Goal: Information Seeking & Learning: Learn about a topic

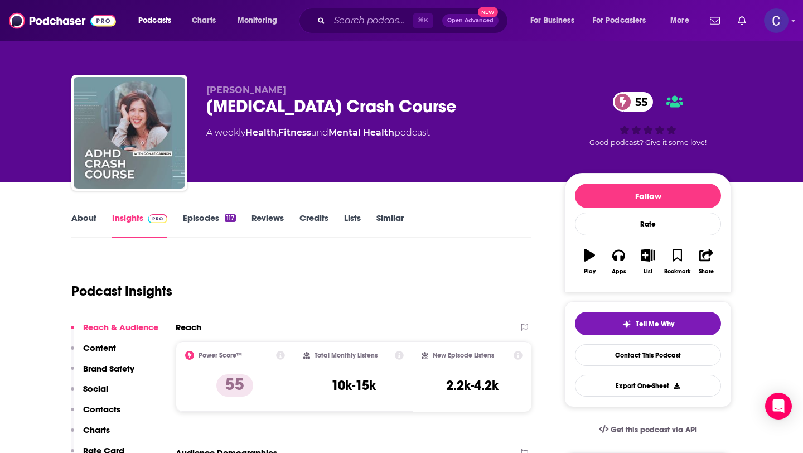
click at [208, 104] on div "[MEDICAL_DATA] Crash Course 55" at bounding box center [376, 106] width 340 height 22
click at [390, 219] on link "Similar" at bounding box center [389, 225] width 27 height 26
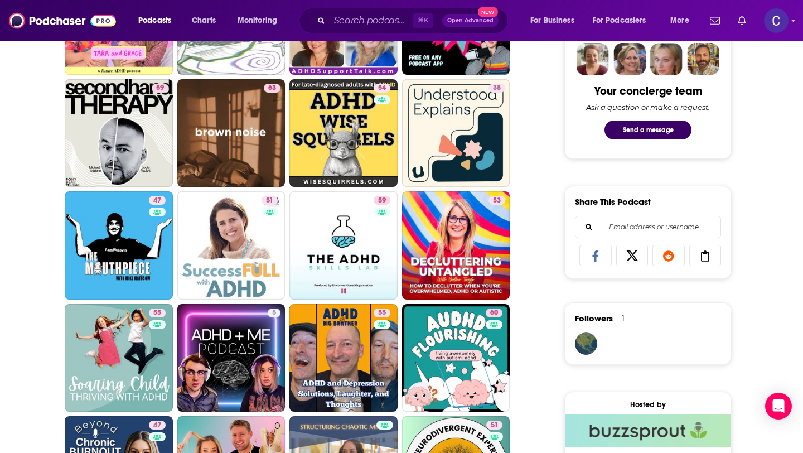
scroll to position [557, 0]
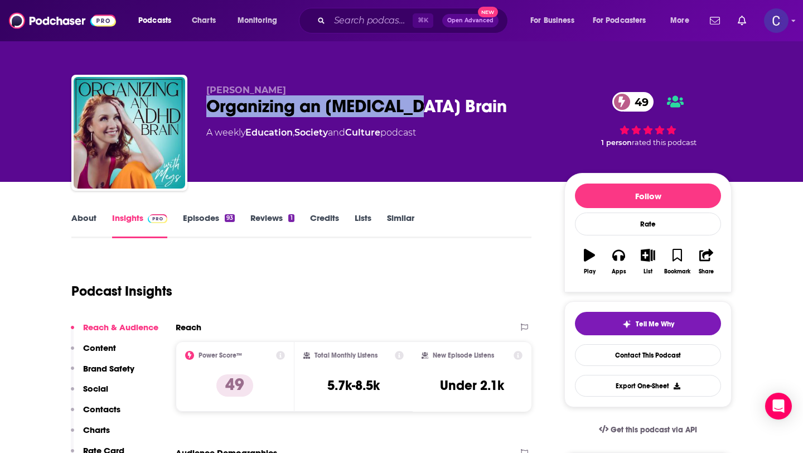
drag, startPoint x: 426, startPoint y: 108, endPoint x: 210, endPoint y: 111, distance: 216.3
click at [210, 111] on div "Organizing an ADHD Brain 49" at bounding box center [376, 106] width 340 height 22
copy h2 "Organizing an ADHD Brain"
click at [405, 220] on link "Similar" at bounding box center [400, 225] width 27 height 26
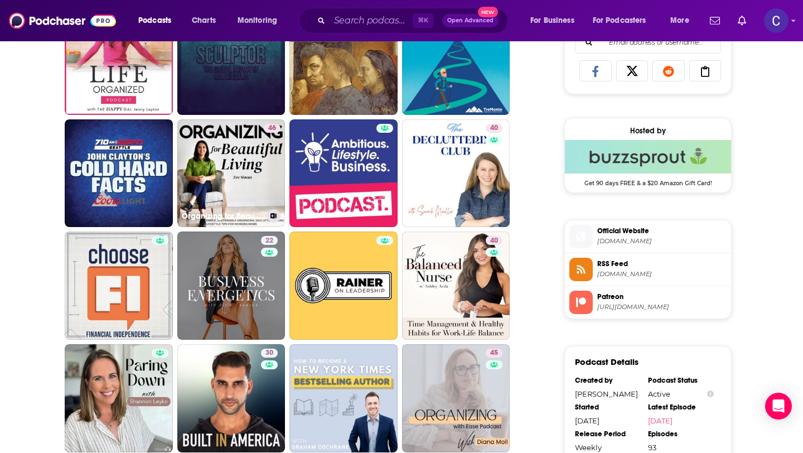
scroll to position [744, 0]
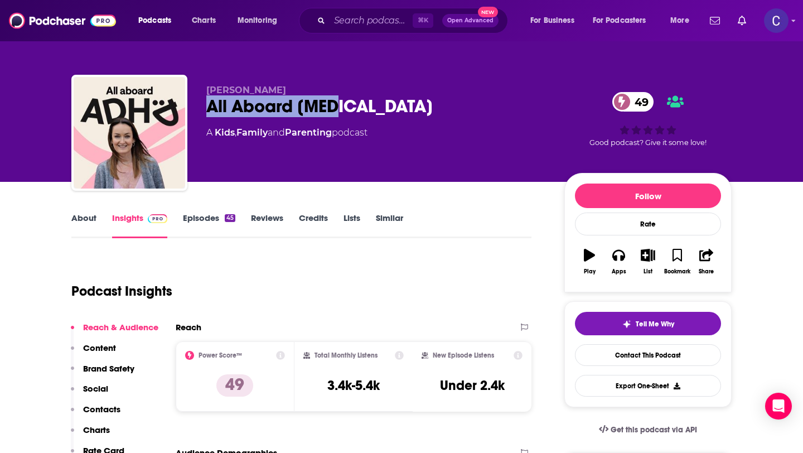
drag, startPoint x: 343, startPoint y: 114, endPoint x: 208, endPoint y: 110, distance: 134.4
click at [208, 110] on div "All Aboard ADHD 49" at bounding box center [376, 106] width 340 height 22
click at [79, 225] on link "About" at bounding box center [83, 225] width 25 height 26
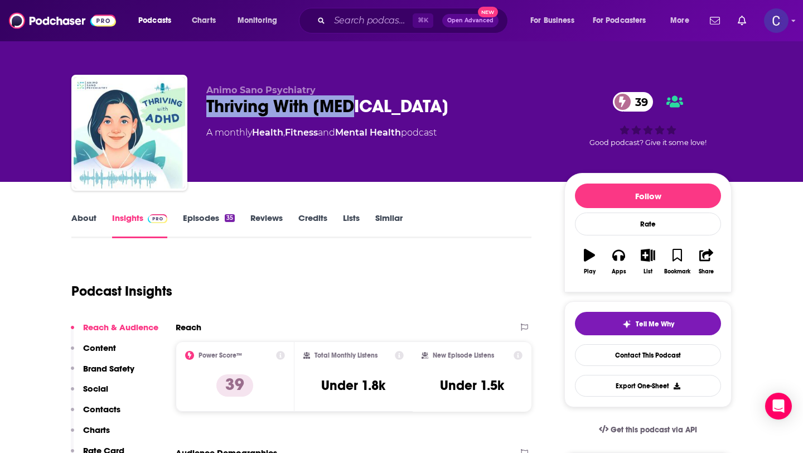
drag, startPoint x: 208, startPoint y: 109, endPoint x: 418, endPoint y: 120, distance: 209.4
click at [418, 120] on div "Animo Sano Psychiatry Thriving With ADHD 39 A monthly Health , Fitness and Ment…" at bounding box center [376, 129] width 340 height 89
copy h2 "Thriving With [MEDICAL_DATA]"
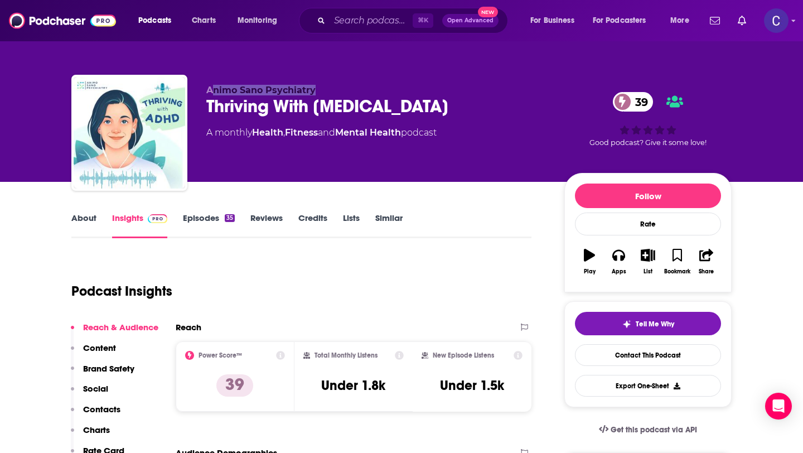
drag, startPoint x: 213, startPoint y: 85, endPoint x: 322, endPoint y: 86, distance: 108.7
click at [322, 86] on p "Animo Sano Psychiatry" at bounding box center [376, 90] width 340 height 11
click at [331, 91] on p "Animo Sano Psychiatry" at bounding box center [376, 90] width 340 height 11
drag, startPoint x: 350, startPoint y: 91, endPoint x: 206, endPoint y: 88, distance: 143.3
click at [206, 88] on p "Animo Sano Psychiatry" at bounding box center [376, 90] width 340 height 11
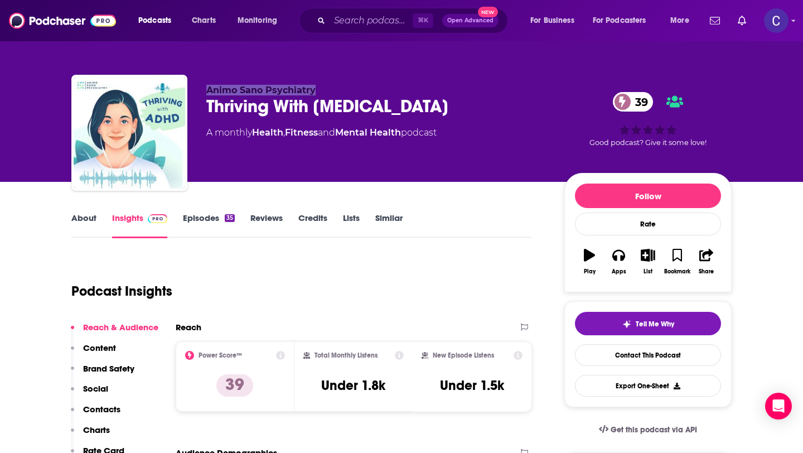
copy span "Animo Sano Psychiatry"
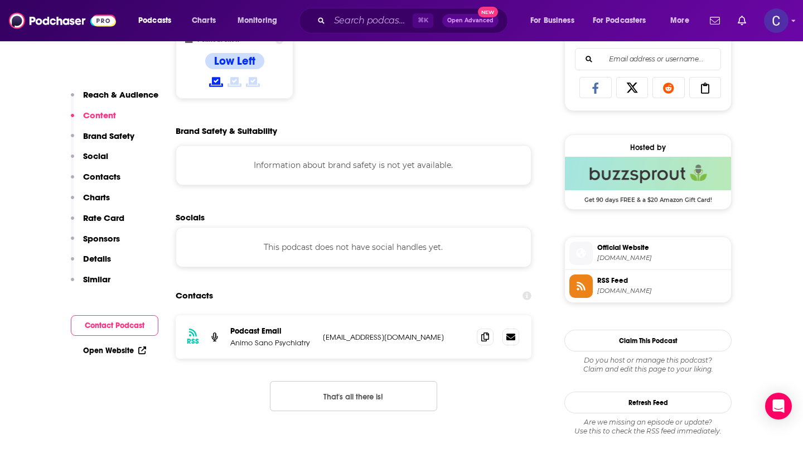
scroll to position [738, 0]
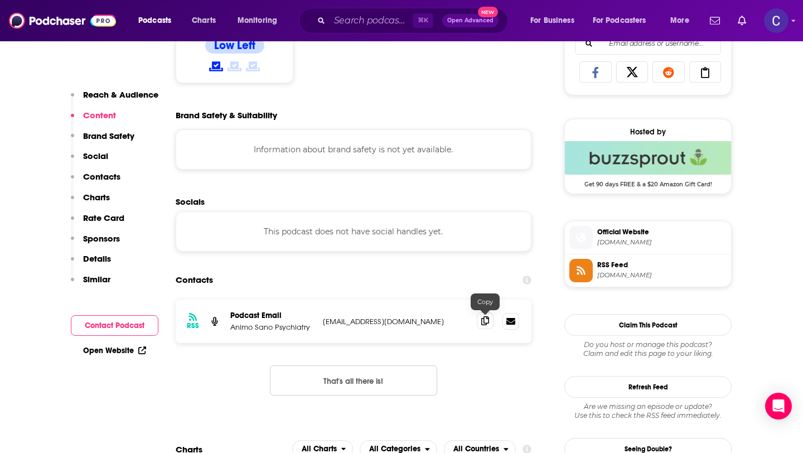
click at [489, 321] on span at bounding box center [485, 320] width 17 height 17
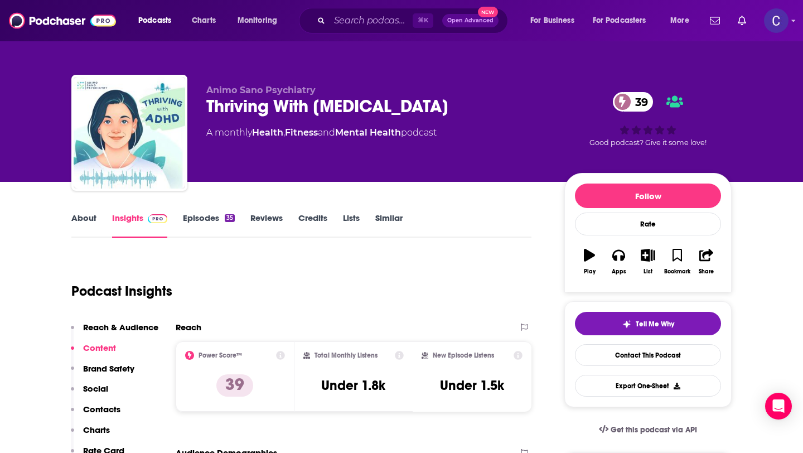
click at [392, 223] on link "Similar" at bounding box center [388, 225] width 27 height 26
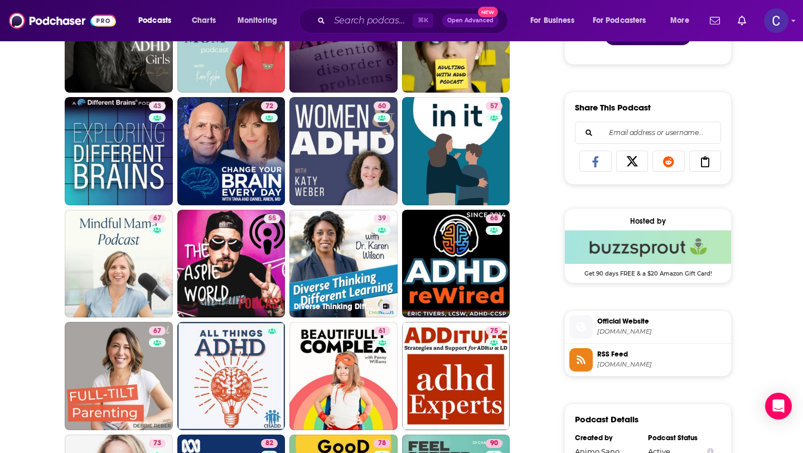
scroll to position [671, 0]
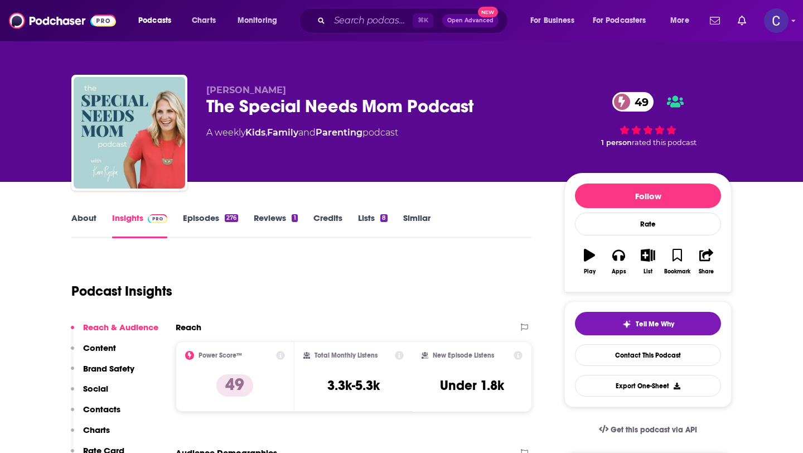
click at [208, 117] on div "[PERSON_NAME] The Special Needs Mom Podcast 49 A weekly Kids , Family and Paren…" at bounding box center [376, 129] width 340 height 89
click at [89, 216] on link "About" at bounding box center [83, 225] width 25 height 26
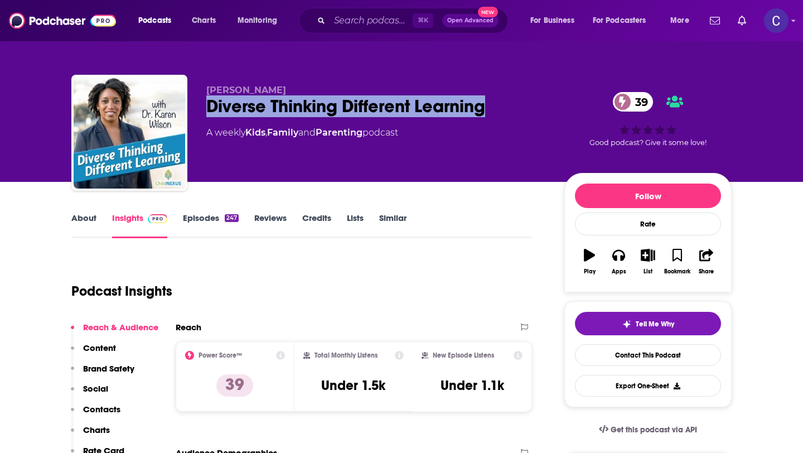
drag, startPoint x: 485, startPoint y: 106, endPoint x: 211, endPoint y: 102, distance: 273.7
click at [211, 102] on div "Diverse Thinking Different Learning 39" at bounding box center [376, 106] width 340 height 22
copy h2 "Diverse Thinking Different Learning"
click at [81, 221] on link "About" at bounding box center [83, 225] width 25 height 26
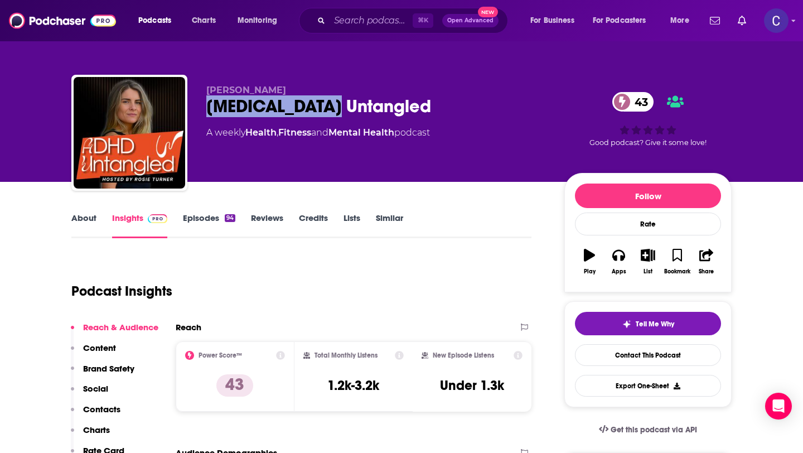
drag, startPoint x: 365, startPoint y: 111, endPoint x: 205, endPoint y: 112, distance: 160.0
click at [205, 112] on div "Rosie Turner ADHD Untangled 43 A weekly Health , Fitness and Mental Health podc…" at bounding box center [401, 135] width 660 height 120
copy h2 "ADHD Untangled"
click at [394, 214] on link "Similar" at bounding box center [389, 225] width 27 height 26
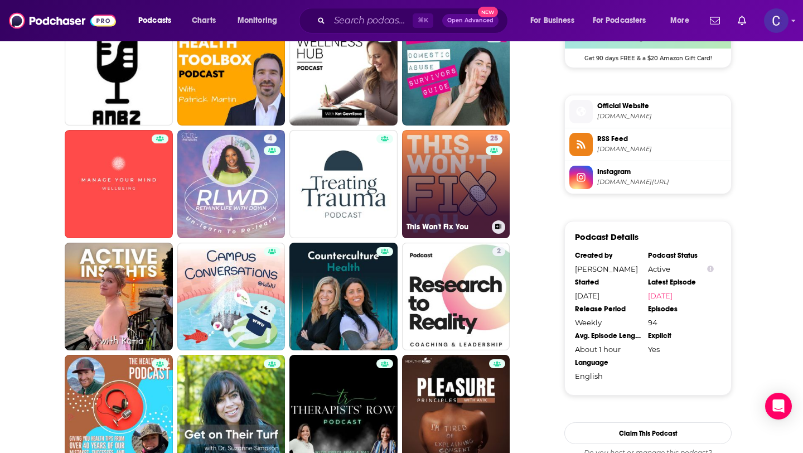
scroll to position [986, 0]
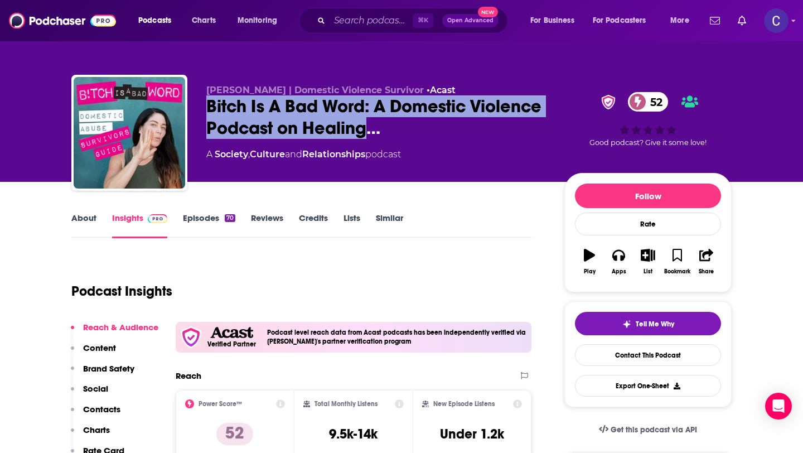
drag, startPoint x: 368, startPoint y: 129, endPoint x: 204, endPoint y: 114, distance: 165.2
click at [204, 114] on div "Lindsay Abernathy | Domestic Violence Survivor • Acast Bitch Is A Bad Word: A D…" at bounding box center [401, 135] width 660 height 120
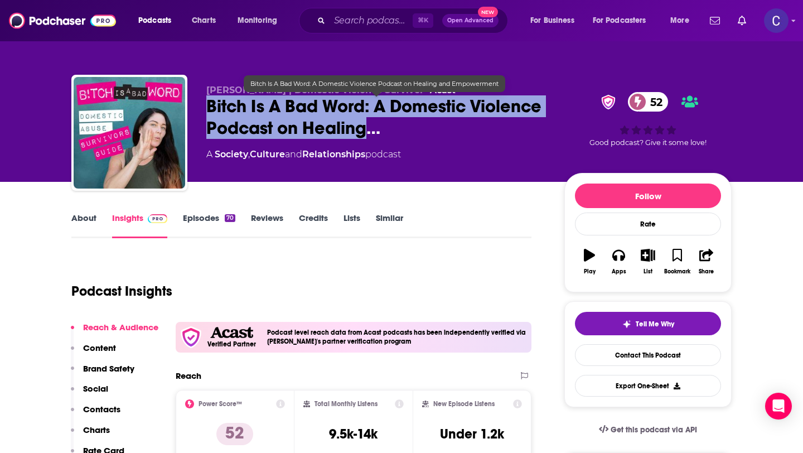
click at [381, 116] on span "Bitch Is A Bad Word: A Domestic Violence Podcast on Healing…" at bounding box center [376, 116] width 340 height 43
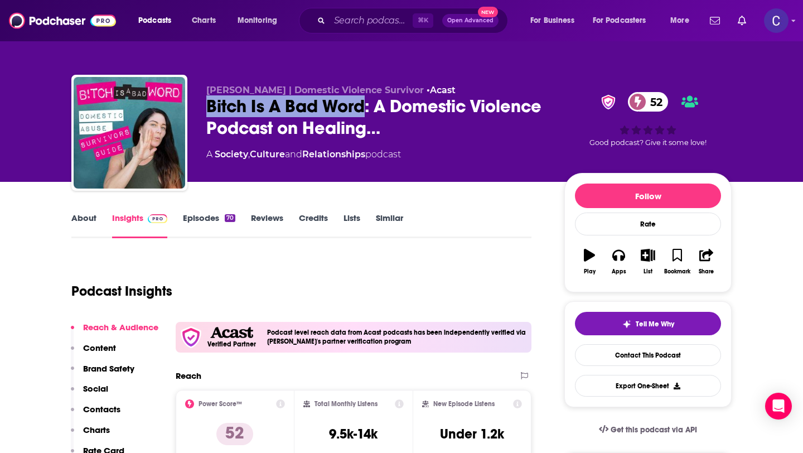
drag, startPoint x: 366, startPoint y: 111, endPoint x: 200, endPoint y: 101, distance: 166.4
click at [200, 101] on div "Lindsay Abernathy | Domestic Violence Survivor • Acast Bitch Is A Bad Word: A D…" at bounding box center [401, 135] width 660 height 120
copy h2 "Bitch Is A Bad Word"
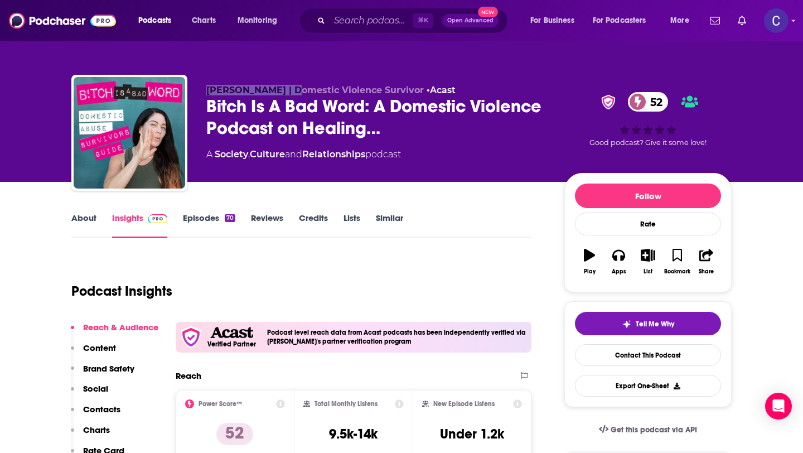
drag, startPoint x: 206, startPoint y: 89, endPoint x: 294, endPoint y: 93, distance: 88.7
click at [294, 93] on span "Lindsay Abernathy | Domestic Violence Survivor" at bounding box center [314, 90] width 217 height 11
copy span "Lindsay Abernathy"
click at [85, 224] on link "About" at bounding box center [83, 225] width 25 height 26
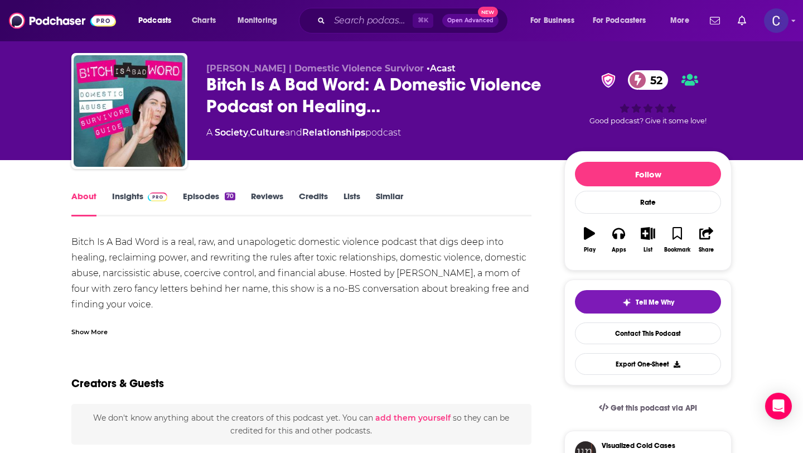
scroll to position [51, 0]
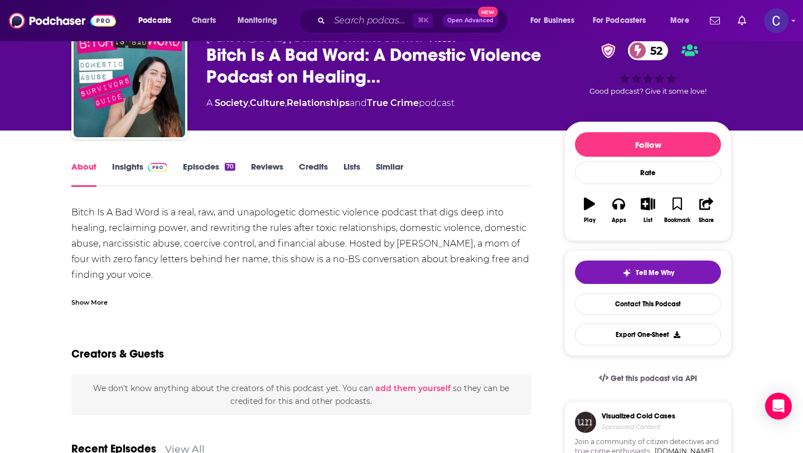
click at [133, 168] on link "Insights" at bounding box center [139, 174] width 55 height 26
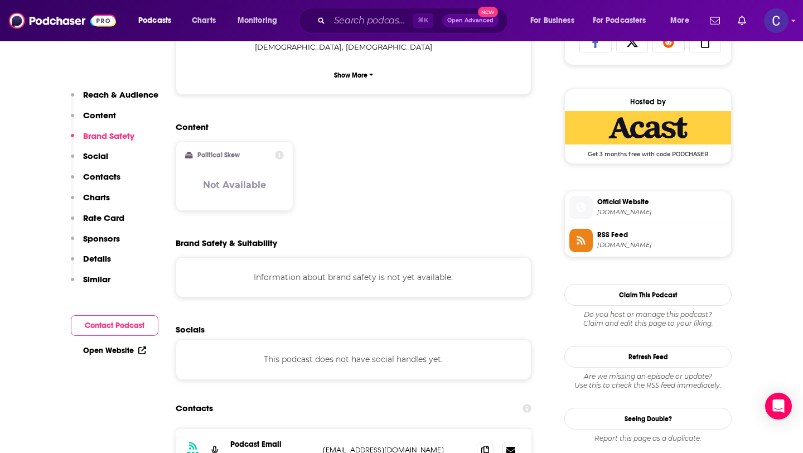
scroll to position [872, 0]
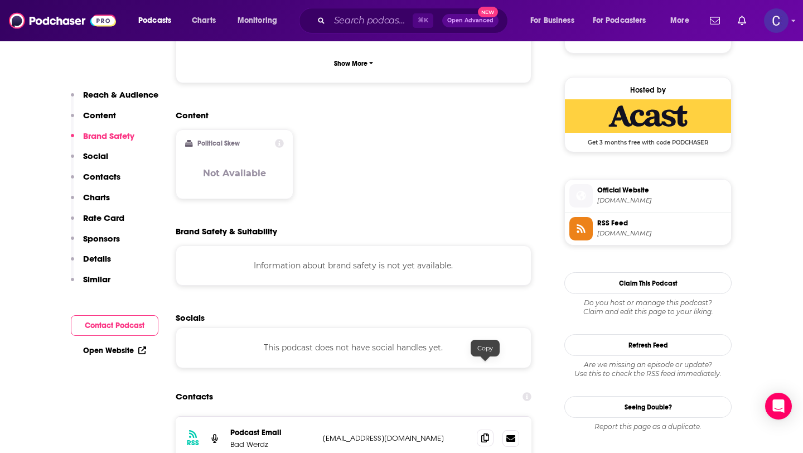
click at [488, 433] on icon at bounding box center [485, 437] width 8 height 9
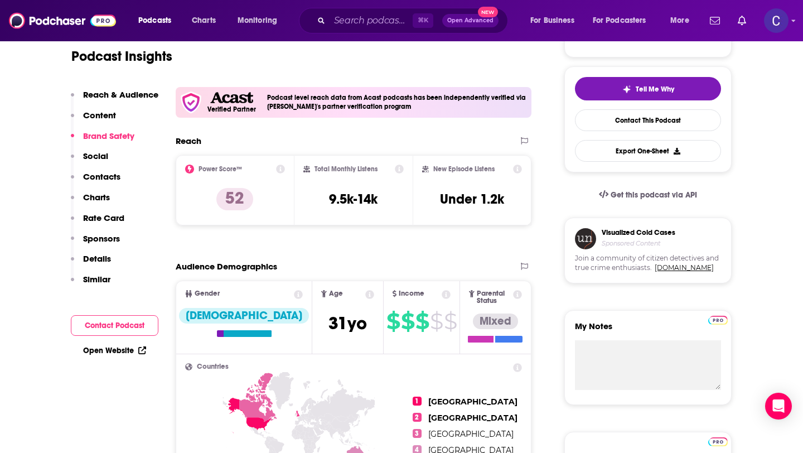
scroll to position [0, 0]
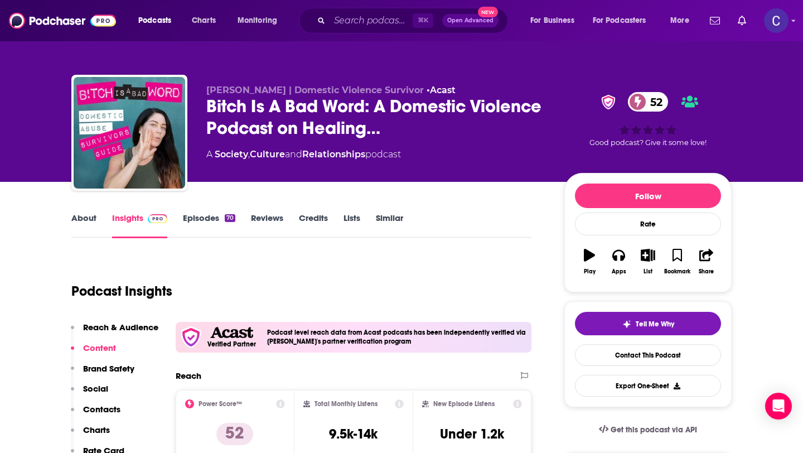
click at [385, 216] on link "Similar" at bounding box center [389, 225] width 27 height 26
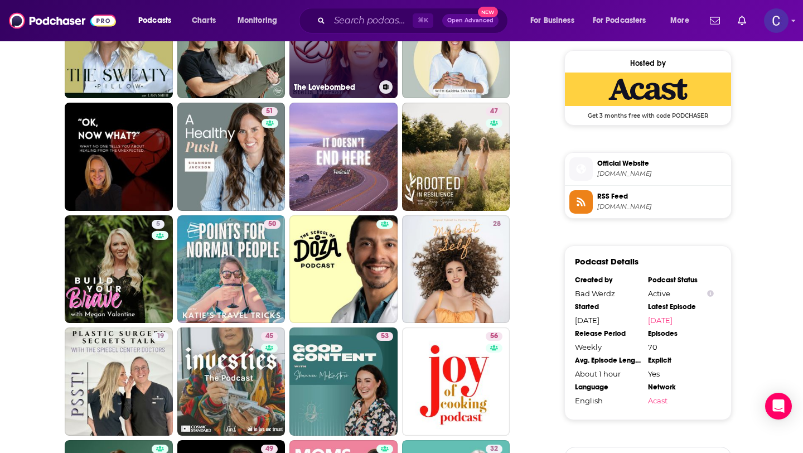
scroll to position [901, 0]
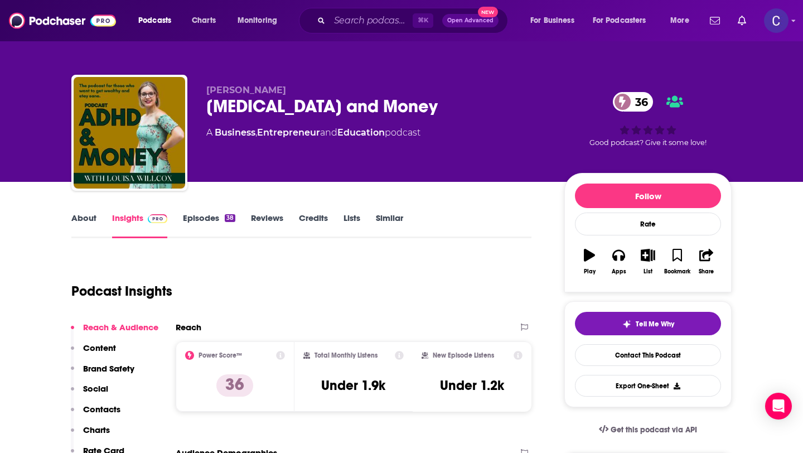
click at [82, 228] on link "About" at bounding box center [83, 225] width 25 height 26
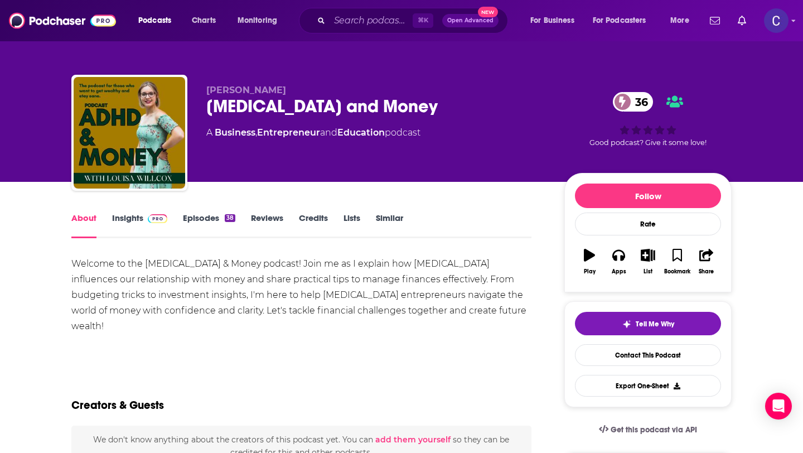
click at [211, 221] on link "Episodes 38" at bounding box center [209, 225] width 52 height 26
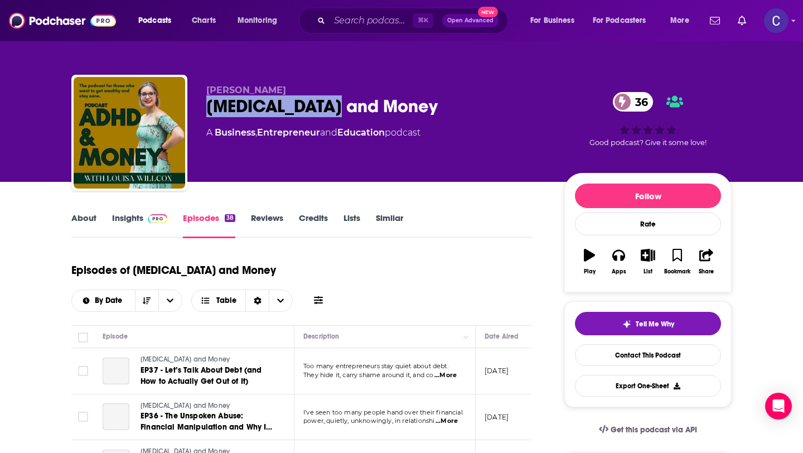
click at [207, 110] on div "ADHD and Money 36" at bounding box center [376, 106] width 340 height 22
click at [236, 297] on span "Table" at bounding box center [226, 301] width 20 height 8
click at [284, 318] on span "Card" at bounding box center [249, 321] width 70 height 6
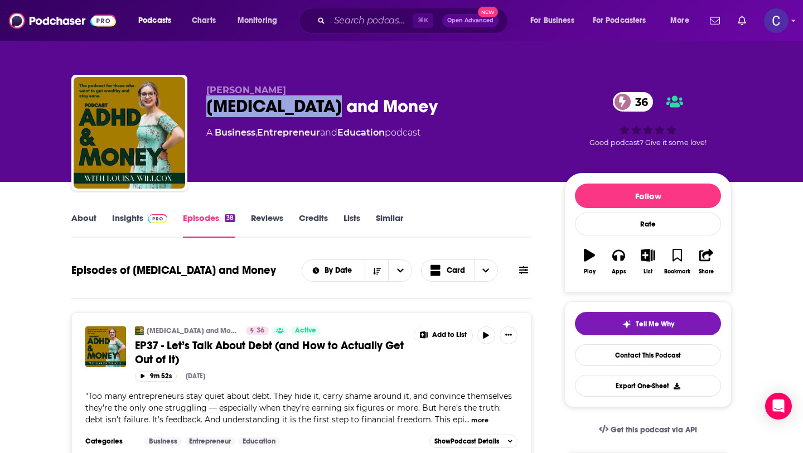
drag, startPoint x: 205, startPoint y: 88, endPoint x: 318, endPoint y: 88, distance: 112.6
click at [318, 88] on div "Louisa Willcox ADHD and Money 36 A Business , Entrepreneur and Education podcas…" at bounding box center [401, 135] width 660 height 120
copy span "Louisa Willcox"
click at [129, 219] on link "Insights" at bounding box center [139, 225] width 55 height 26
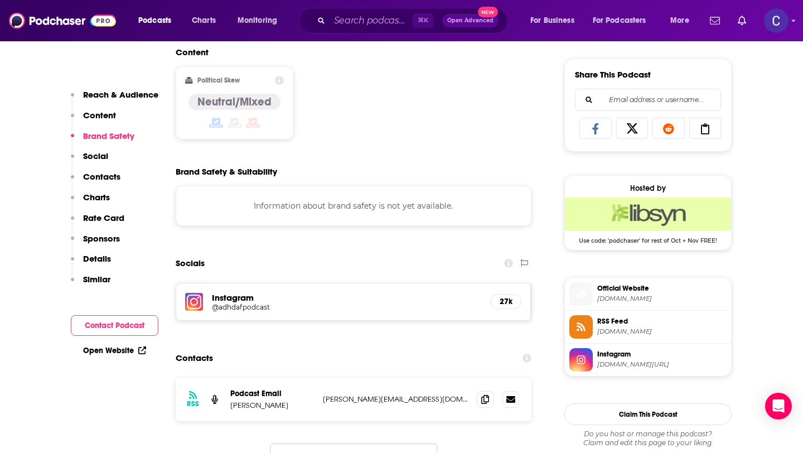
scroll to position [686, 0]
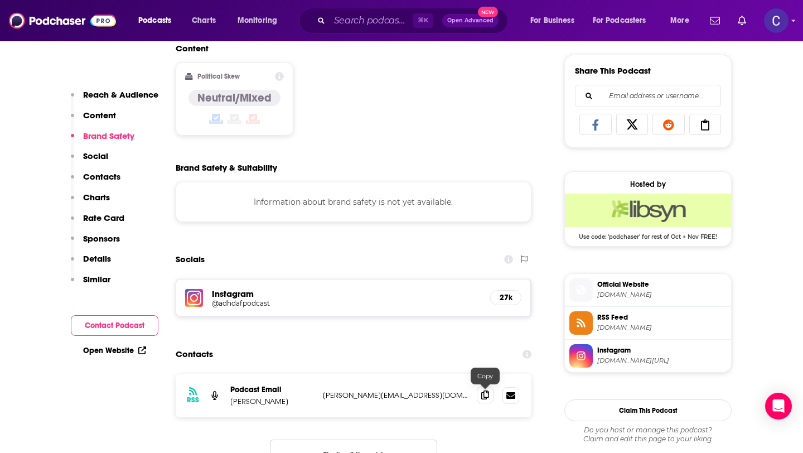
click at [487, 392] on icon at bounding box center [485, 394] width 8 height 9
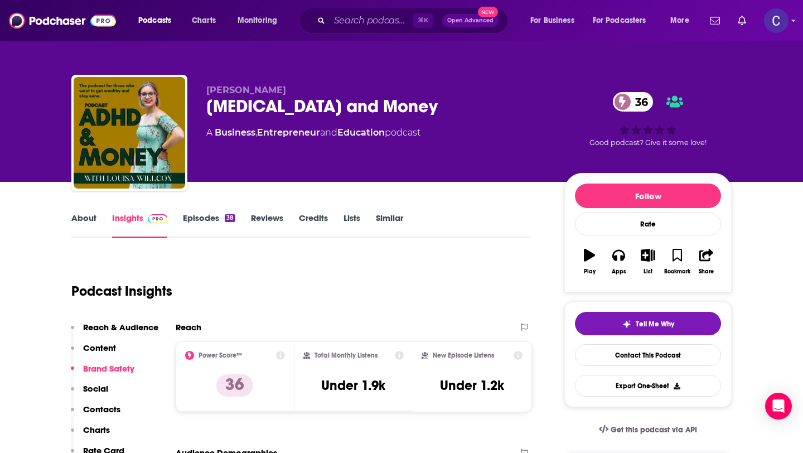
click at [378, 219] on link "Similar" at bounding box center [389, 225] width 27 height 26
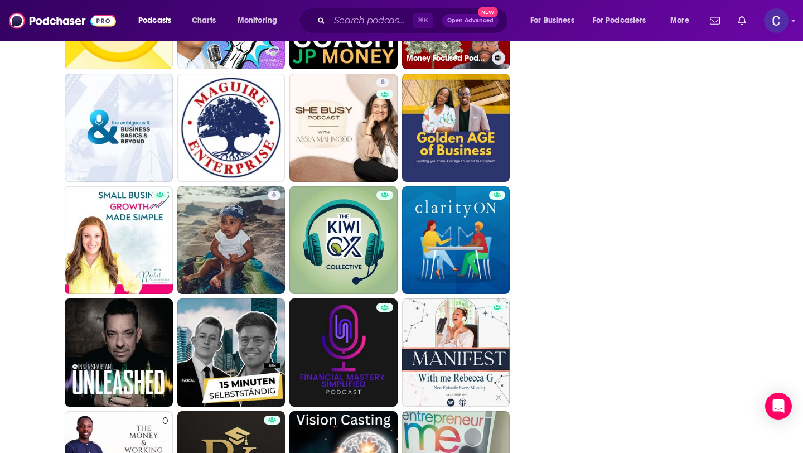
scroll to position [1482, 0]
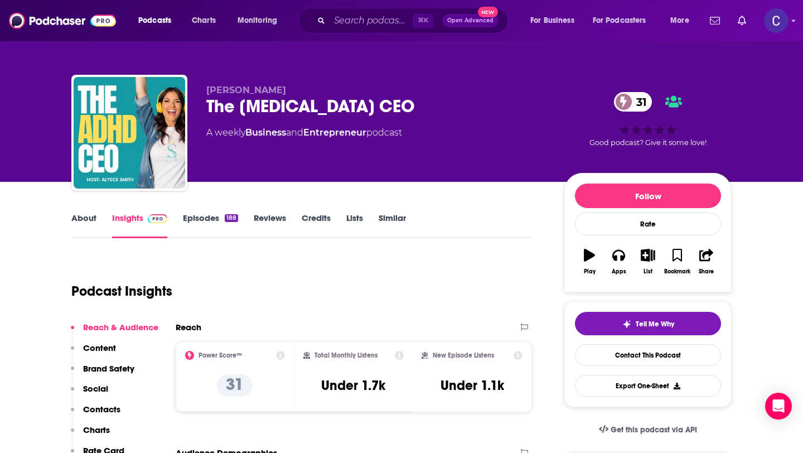
click at [393, 225] on link "Similar" at bounding box center [391, 225] width 27 height 26
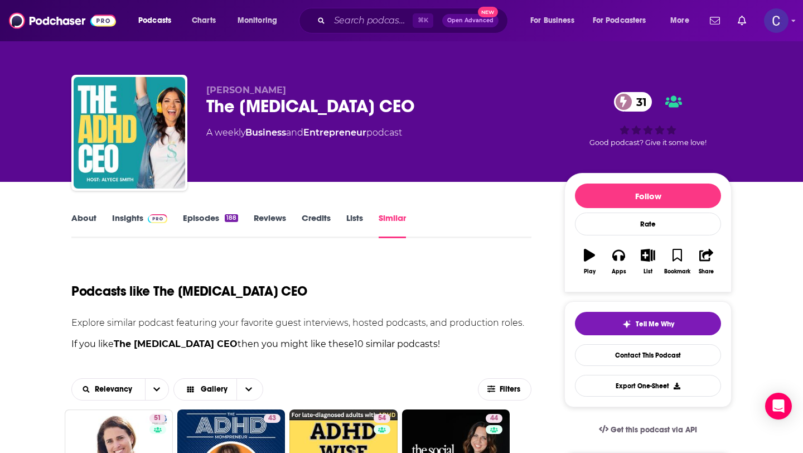
drag, startPoint x: 208, startPoint y: 95, endPoint x: 274, endPoint y: 93, distance: 66.4
click at [274, 93] on div "Alyece Smith The ADHD CEO 31 A weekly Business and Entrepreneur podcast" at bounding box center [376, 129] width 340 height 89
drag, startPoint x: 274, startPoint y: 91, endPoint x: 194, endPoint y: 92, distance: 79.7
click at [194, 92] on div "Alyece Smith The ADHD CEO 31 A weekly Business and Entrepreneur podcast 31 Good…" at bounding box center [401, 135] width 660 height 120
copy span "Alyece Smith"
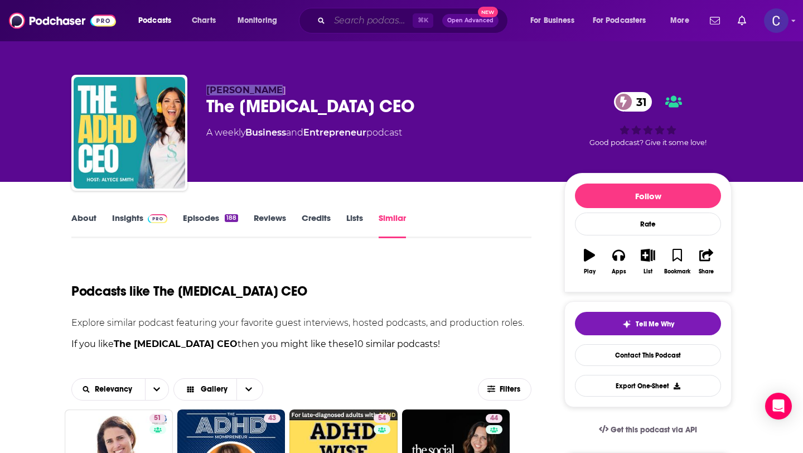
click at [373, 24] on input "Search podcasts, credits, & more..." at bounding box center [370, 21] width 83 height 18
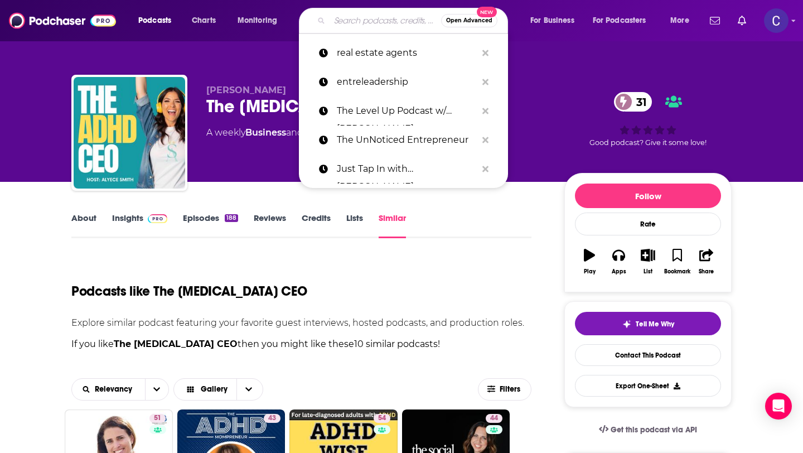
paste input "Alyece Smith"
type input "Alyece Smith"
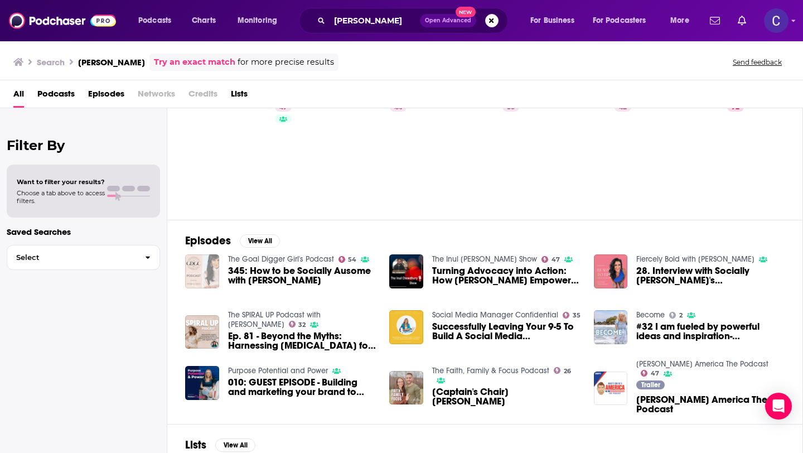
scroll to position [48, 0]
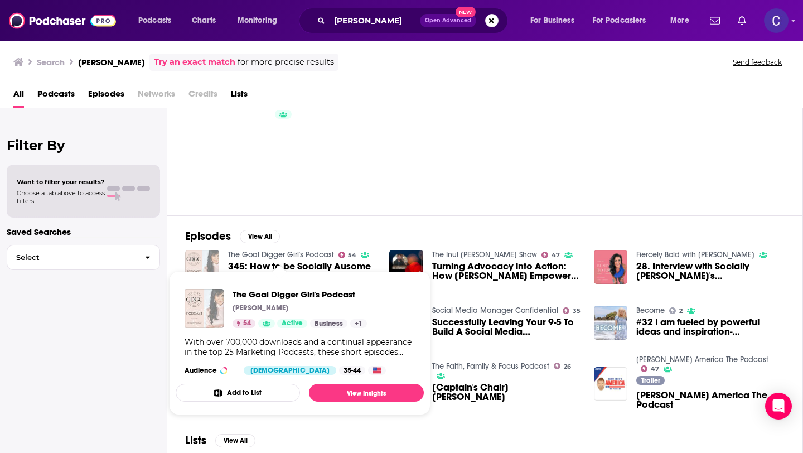
click at [263, 254] on link "The Goal Digger Girl's Podcast" at bounding box center [281, 254] width 106 height 9
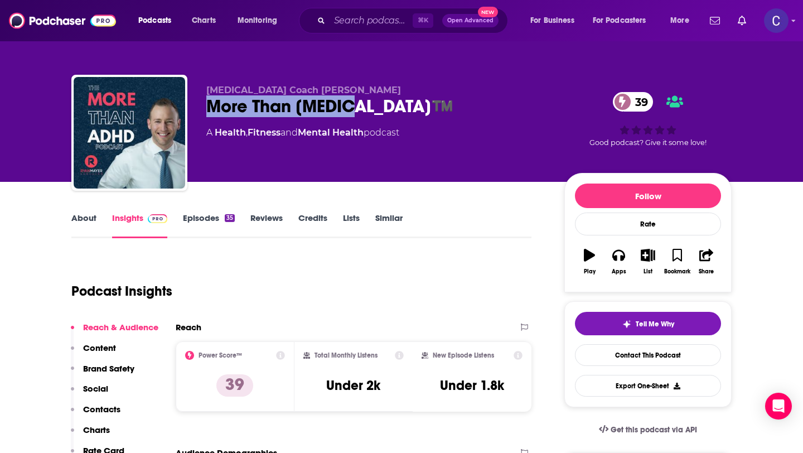
drag, startPoint x: 379, startPoint y: 109, endPoint x: 198, endPoint y: 101, distance: 180.8
click at [198, 101] on div "ADHD Coach Ryan Mayer More Than ADHD™️ 39 A Health , Fitness and Mental Health …" at bounding box center [401, 135] width 660 height 120
copy h2 "More Than ADHD™️"
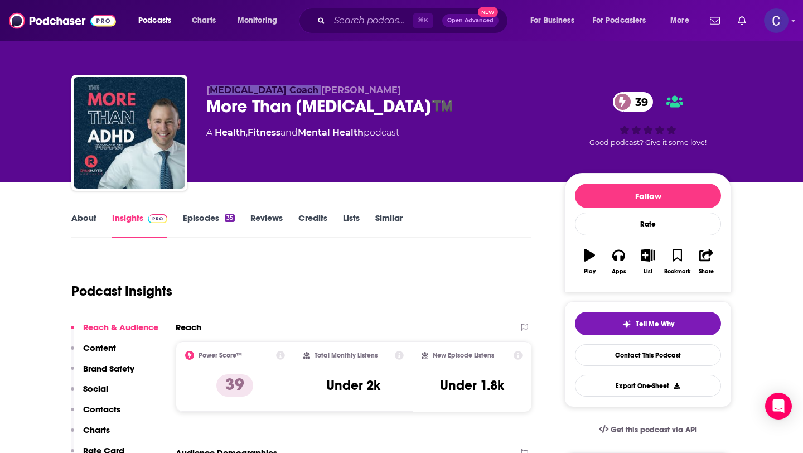
drag, startPoint x: 211, startPoint y: 88, endPoint x: 343, endPoint y: 88, distance: 132.1
click at [343, 88] on p "ADHD Coach Ryan Mayer" at bounding box center [376, 90] width 340 height 11
click at [350, 88] on p "ADHD Coach Ryan Mayer" at bounding box center [376, 90] width 340 height 11
drag, startPoint x: 269, startPoint y: 90, endPoint x: 367, endPoint y: 89, distance: 97.6
click at [367, 89] on p "ADHD Coach Ryan Mayer" at bounding box center [376, 90] width 340 height 11
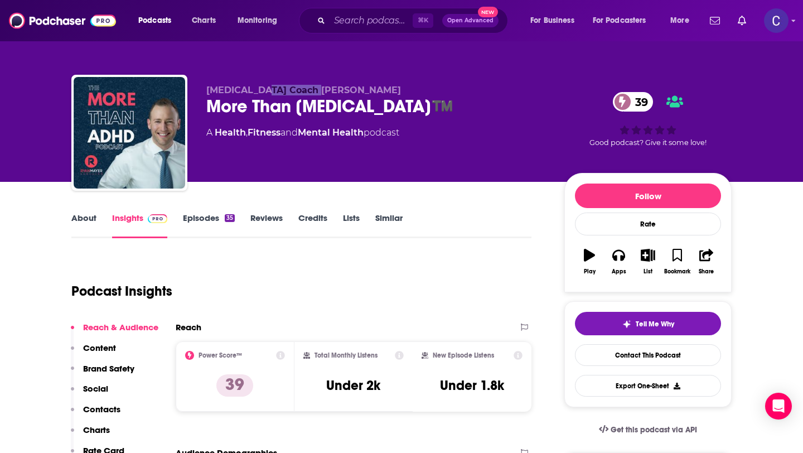
copy span "Ryan Mayer"
click at [391, 220] on link "Similar" at bounding box center [388, 225] width 27 height 26
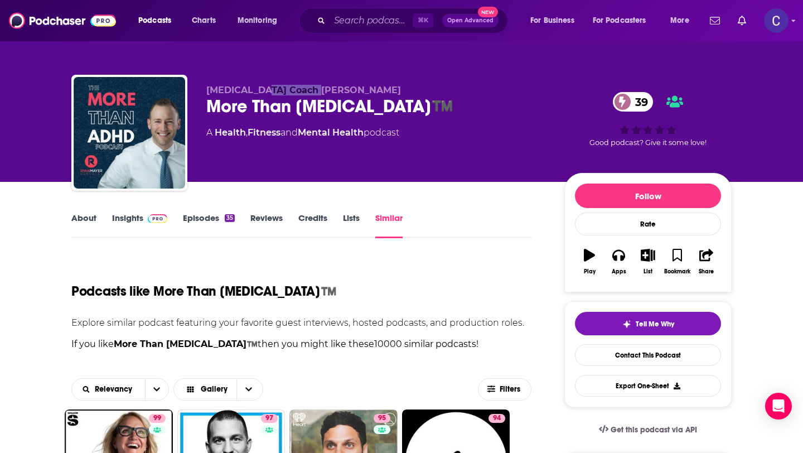
drag, startPoint x: 270, startPoint y: 95, endPoint x: 341, endPoint y: 95, distance: 70.2
click at [341, 95] on div "ADHD Coach Ryan Mayer More Than ADHD™️ 39 A Health , Fitness and Mental Health …" at bounding box center [376, 129] width 340 height 89
copy p "Ryan Mayer"
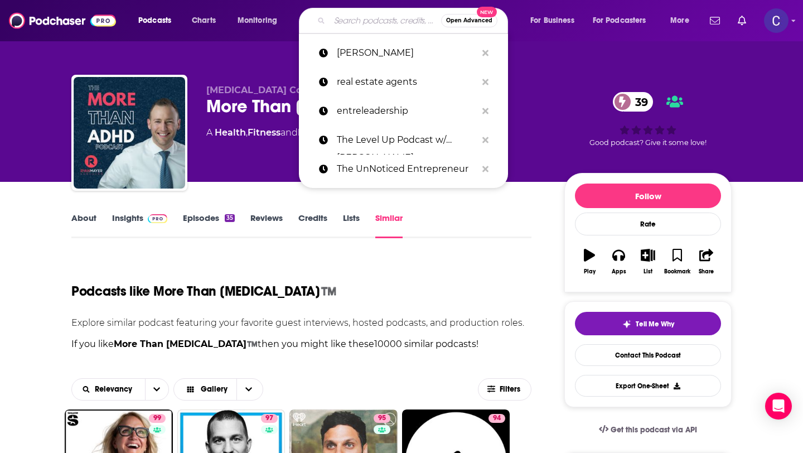
click at [369, 20] on input "Search podcasts, credits, & more..." at bounding box center [384, 21] width 111 height 18
paste input "Ryan Mayer"
type input "Ryan Mayer"
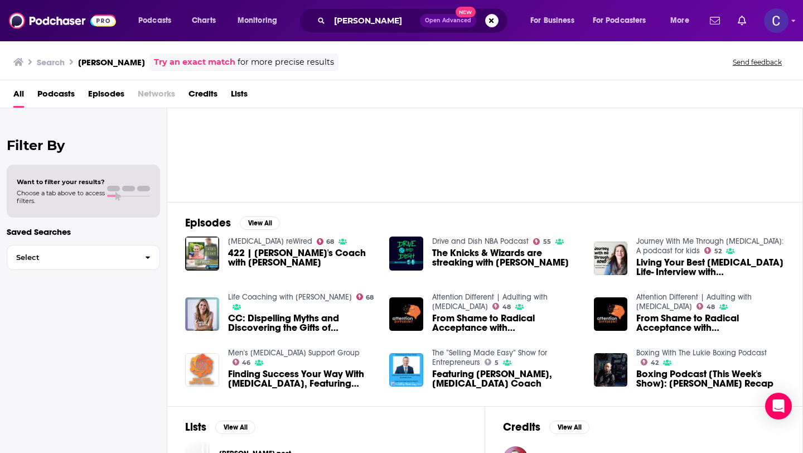
scroll to position [71, 0]
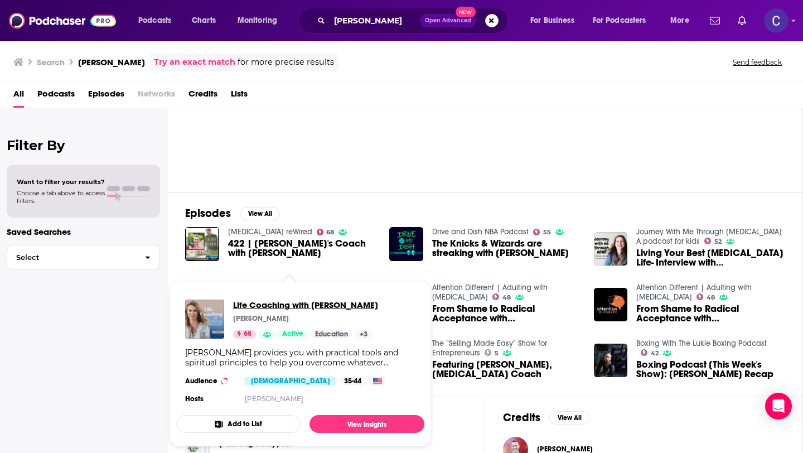
click at [344, 305] on span "Life Coaching with Christine Hassler" at bounding box center [305, 304] width 145 height 11
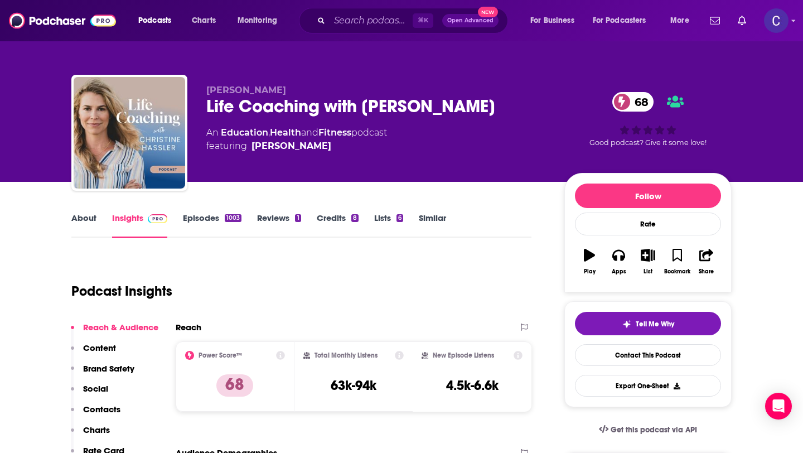
drag, startPoint x: 410, startPoint y: 103, endPoint x: 206, endPoint y: 108, distance: 204.1
click at [206, 108] on div "Life Coaching with Christine Hassler 68" at bounding box center [376, 106] width 340 height 22
drag, startPoint x: 208, startPoint y: 91, endPoint x: 295, endPoint y: 94, distance: 87.6
click at [295, 94] on p "Christine Hassler" at bounding box center [376, 90] width 340 height 11
copy span "Christine Hassler"
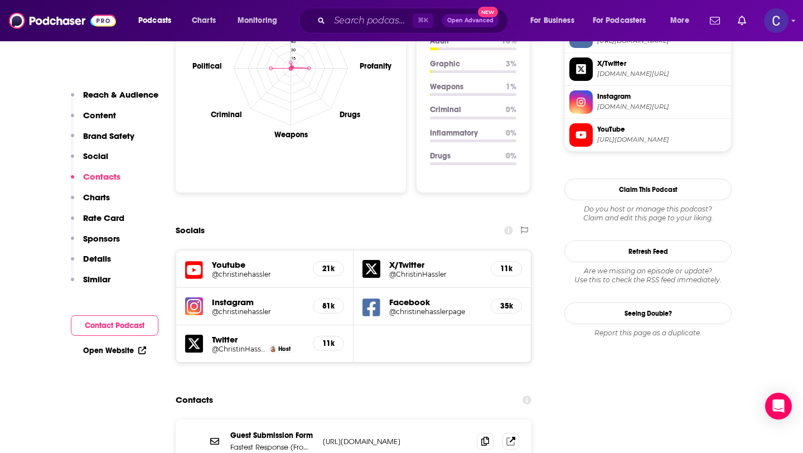
scroll to position [1327, 0]
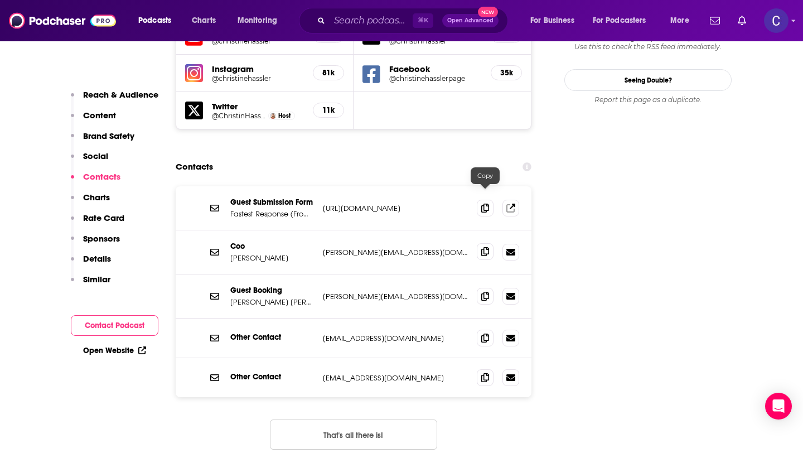
click at [483, 247] on icon at bounding box center [485, 251] width 8 height 9
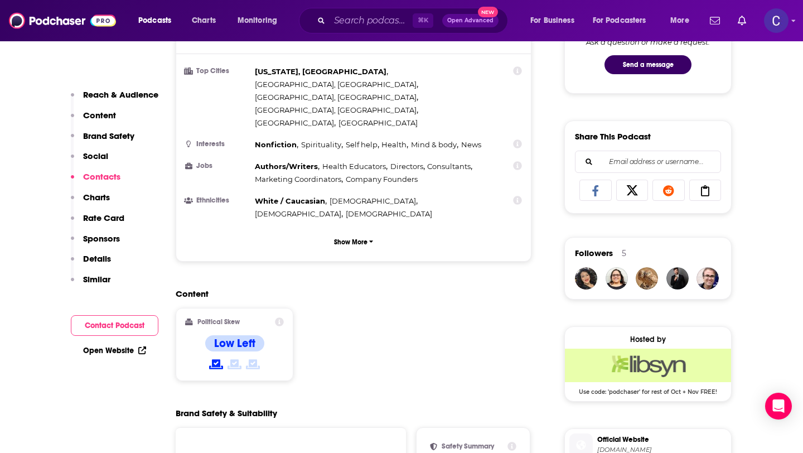
scroll to position [0, 0]
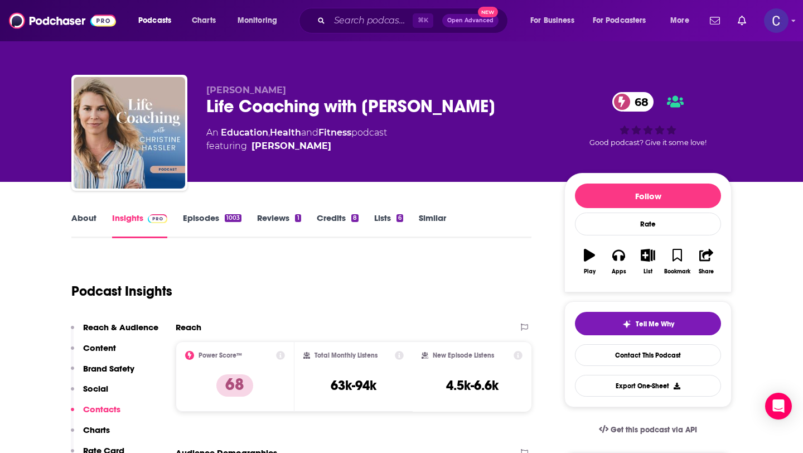
click at [433, 217] on link "Similar" at bounding box center [432, 225] width 27 height 26
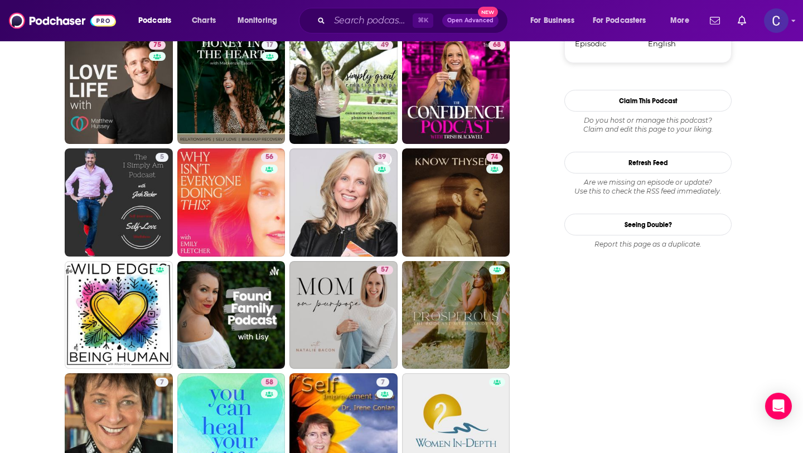
scroll to position [1411, 0]
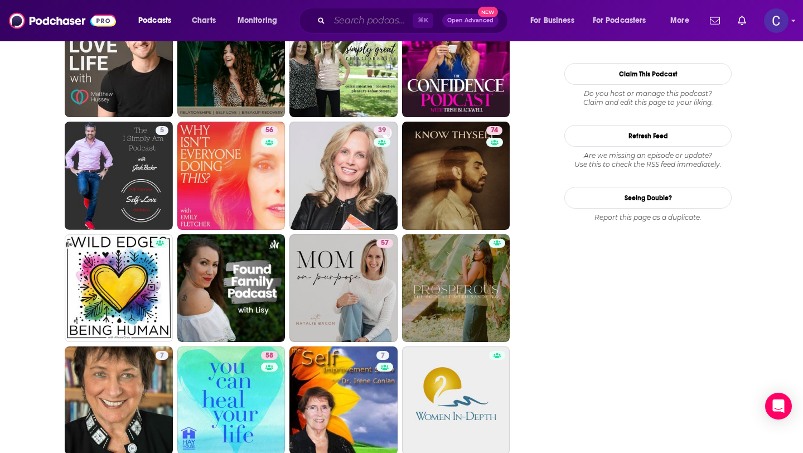
click at [395, 21] on input "Search podcasts, credits, & more..." at bounding box center [370, 21] width 83 height 18
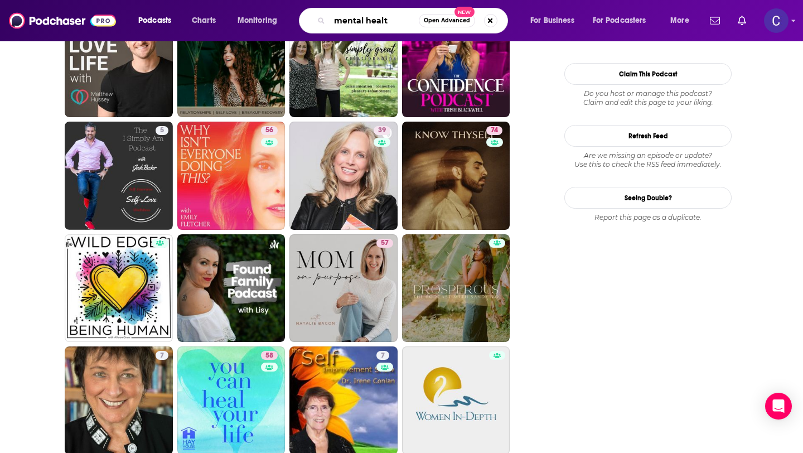
type input "mental health"
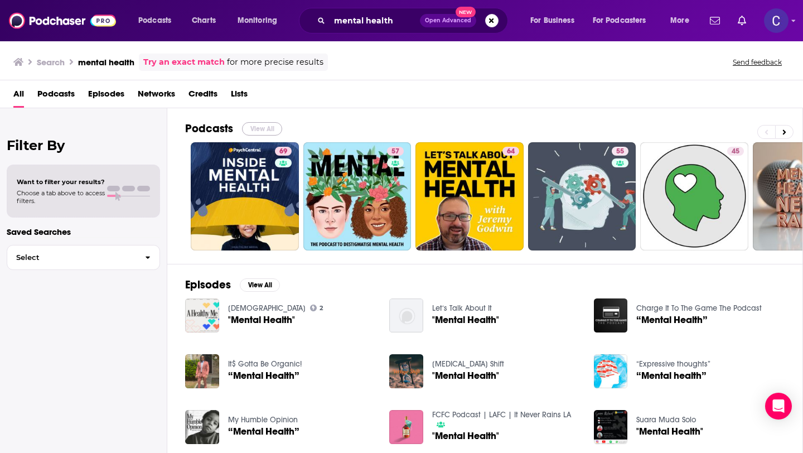
click at [273, 129] on button "View All" at bounding box center [262, 128] width 40 height 13
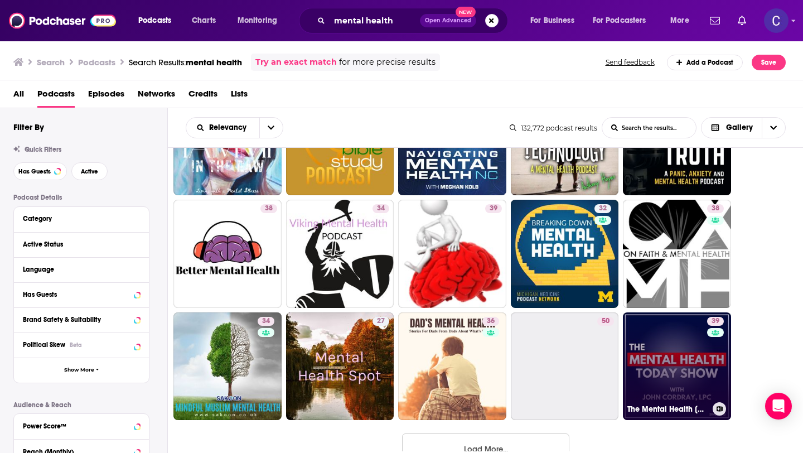
scroll to position [861, 0]
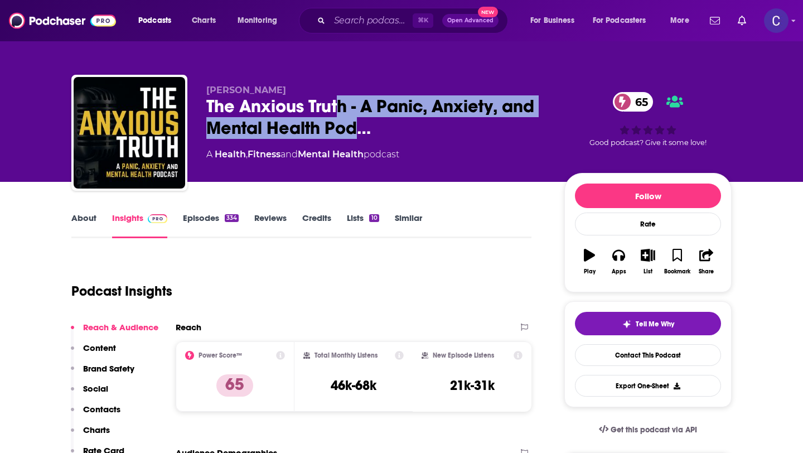
drag, startPoint x: 361, startPoint y: 129, endPoint x: 343, endPoint y: 105, distance: 30.7
click at [343, 105] on span "The Anxious Truth - A Panic, Anxiety, and Mental Health Pod…" at bounding box center [376, 116] width 340 height 43
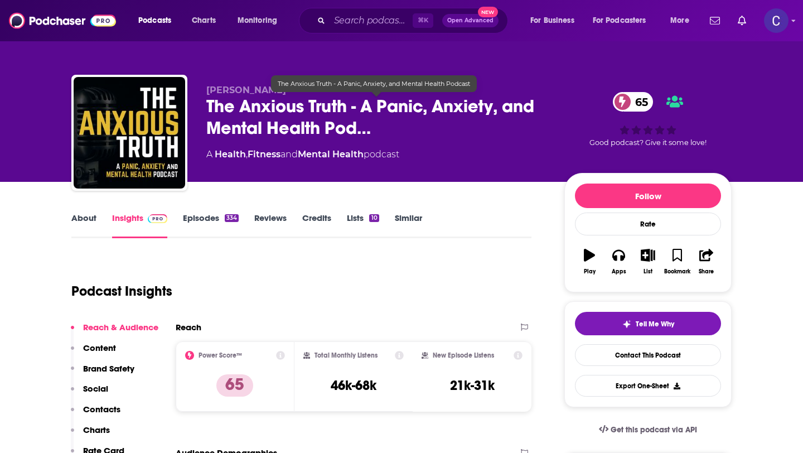
click at [377, 121] on span "The Anxious Truth - A Panic, Anxiety, and Mental Health Pod…" at bounding box center [376, 116] width 340 height 43
drag, startPoint x: 348, startPoint y: 109, endPoint x: 191, endPoint y: 109, distance: 157.8
click at [191, 109] on div "Drew Linsalata The Anxious Truth - A Panic, Anxiety, and Mental Health Pod… 65 …" at bounding box center [401, 135] width 660 height 120
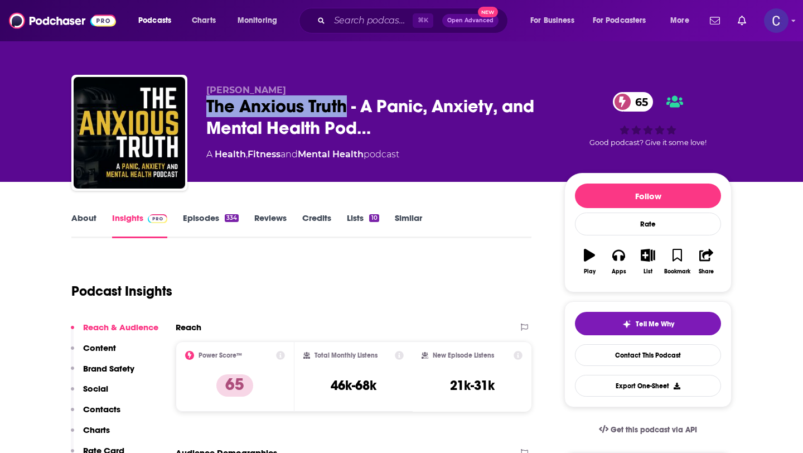
copy h2 "The Anxious Truth"
click at [95, 215] on link "About" at bounding box center [83, 225] width 25 height 26
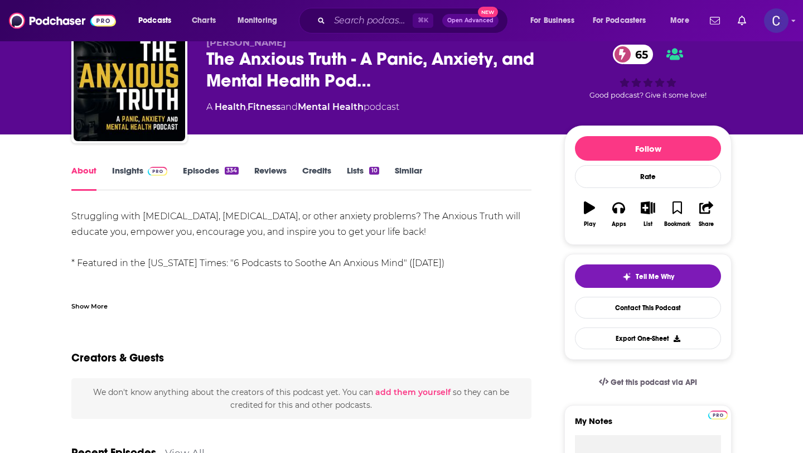
scroll to position [30, 0]
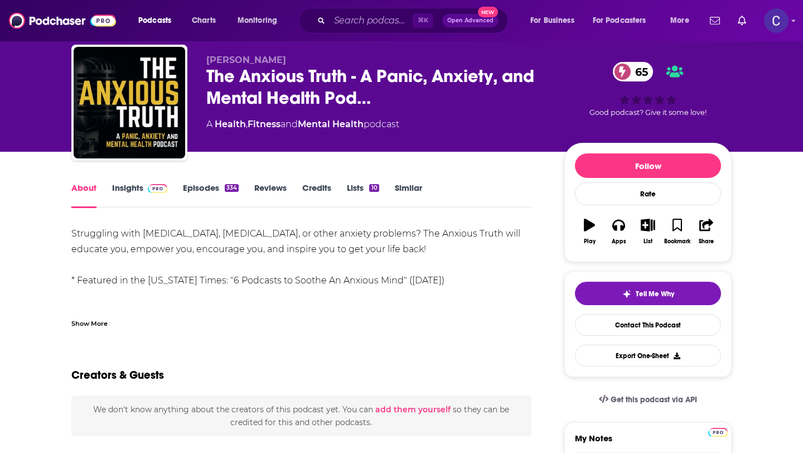
click at [139, 194] on link "Insights" at bounding box center [139, 195] width 55 height 26
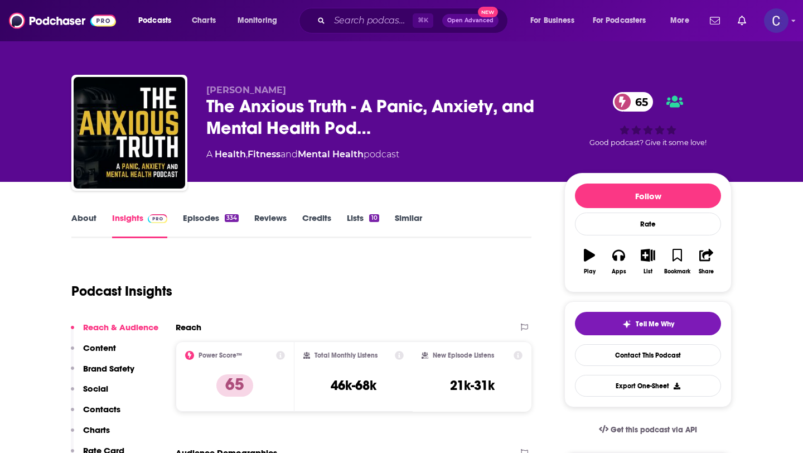
click at [208, 211] on div "About Insights Episodes 334 Reviews Credits Lists 10 Similar" at bounding box center [301, 224] width 460 height 27
click at [198, 221] on link "Episodes 334" at bounding box center [211, 225] width 56 height 26
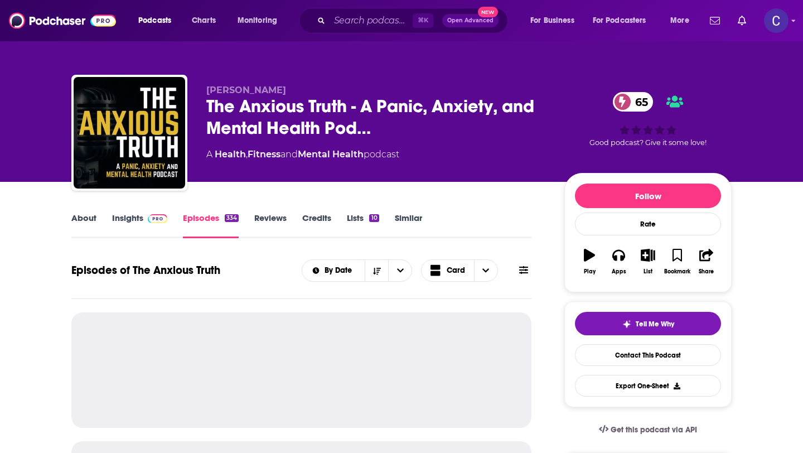
click at [119, 215] on link "Insights" at bounding box center [139, 225] width 55 height 26
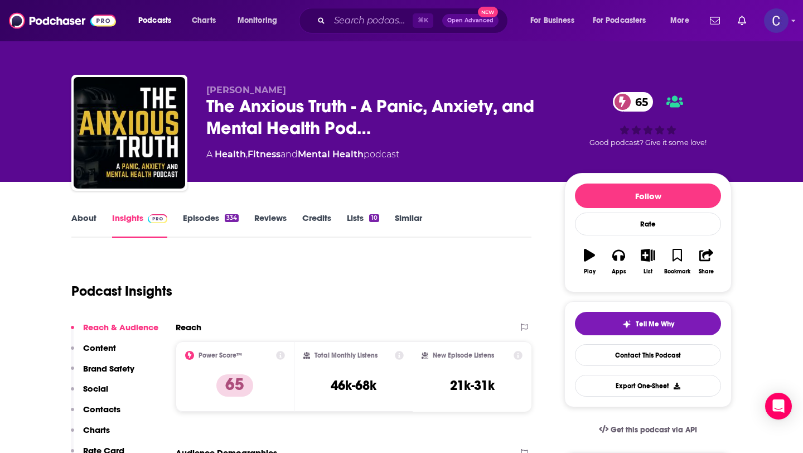
drag, startPoint x: 202, startPoint y: 89, endPoint x: 333, endPoint y: 89, distance: 131.6
click at [333, 89] on div "Drew Linsalata The Anxious Truth - A Panic, Anxiety, and Mental Health Pod… 65 …" at bounding box center [401, 135] width 660 height 120
copy span "Drew Linsalata"
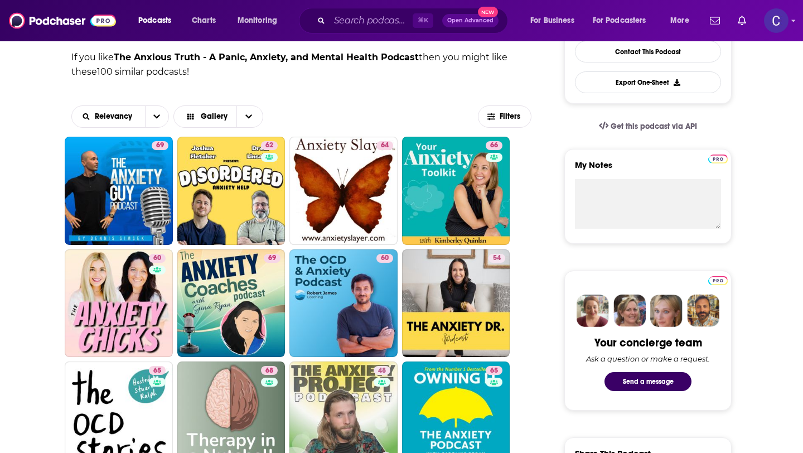
scroll to position [367, 0]
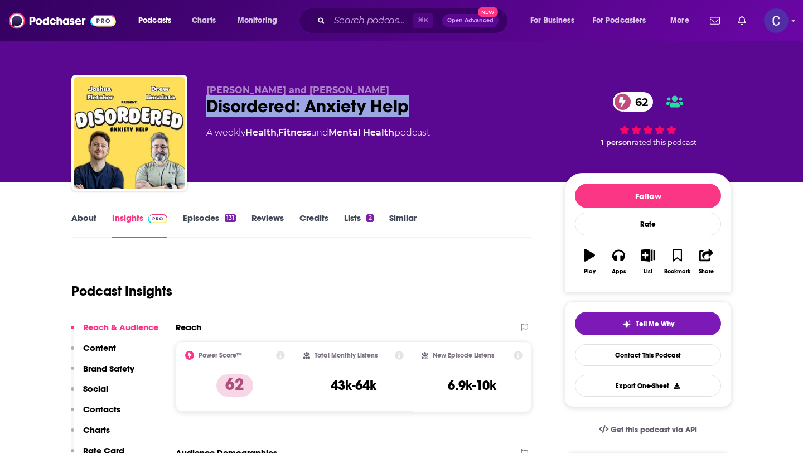
drag, startPoint x: 204, startPoint y: 88, endPoint x: 378, endPoint y: 88, distance: 173.9
click at [378, 88] on div "Josh Fletcher and Drew Linsalata Disordered: Anxiety Help 62 A weekly Health , …" at bounding box center [401, 135] width 660 height 120
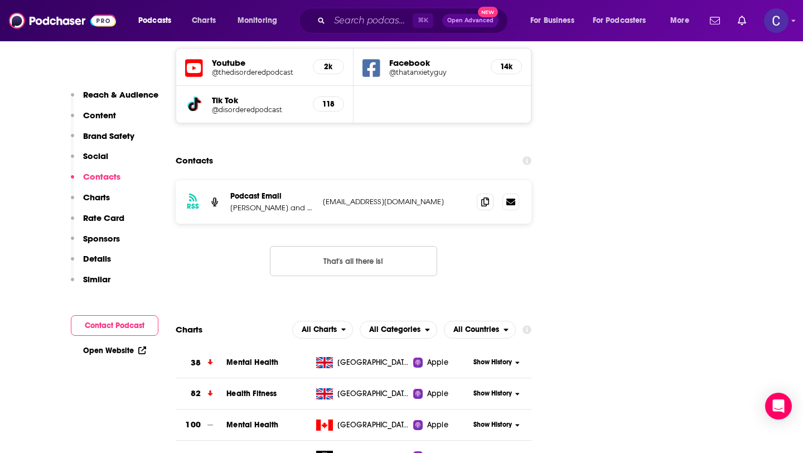
scroll to position [1305, 0]
click at [482, 192] on span at bounding box center [485, 200] width 17 height 17
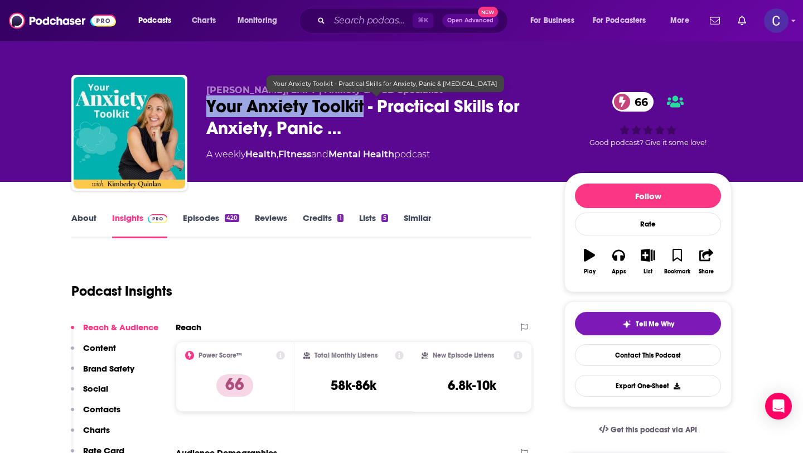
drag, startPoint x: 199, startPoint y: 109, endPoint x: 363, endPoint y: 104, distance: 164.5
click at [363, 104] on div "Kimberley Quinlan, LMFT | Anxiety & OCD Specialist Your Anxiety Toolkit - Pract…" at bounding box center [401, 135] width 660 height 120
copy h2 "Your Anxiety Toolkit"
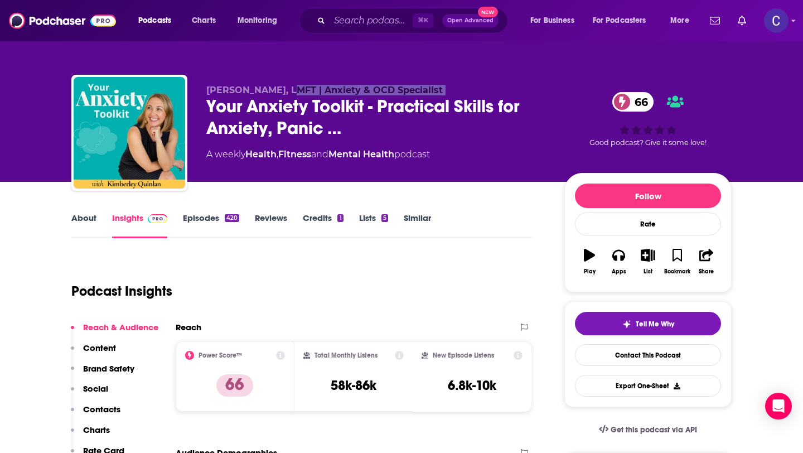
drag, startPoint x: 203, startPoint y: 95, endPoint x: 289, endPoint y: 93, distance: 85.9
click at [289, 93] on div "Kimberley Quinlan, LMFT | Anxiety & OCD Specialist Your Anxiety Toolkit - Pract…" at bounding box center [401, 135] width 660 height 120
click at [231, 68] on div "Kimberley Quinlan, LMFT | Anxiety & OCD Specialist Your Anxiety Toolkit - Pract…" at bounding box center [401, 121] width 677 height 120
drag, startPoint x: 202, startPoint y: 90, endPoint x: 294, endPoint y: 93, distance: 92.0
click at [294, 93] on div "Kimberley Quinlan, LMFT | Anxiety & OCD Specialist Your Anxiety Toolkit - Pract…" at bounding box center [401, 135] width 660 height 120
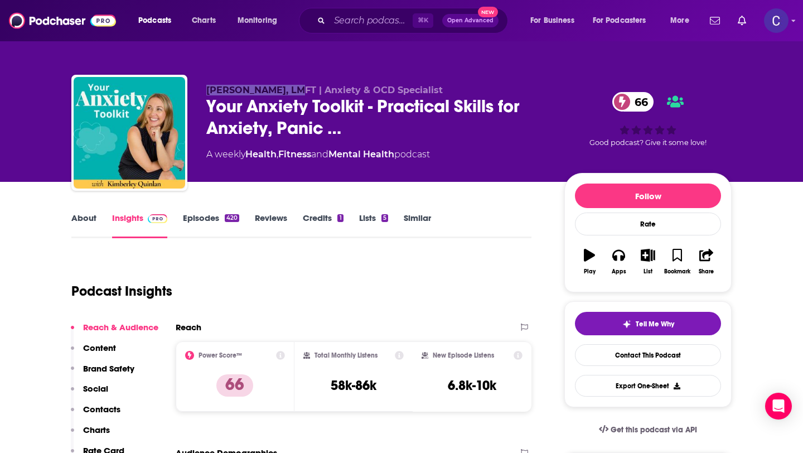
copy span "Kimberley Quinlan"
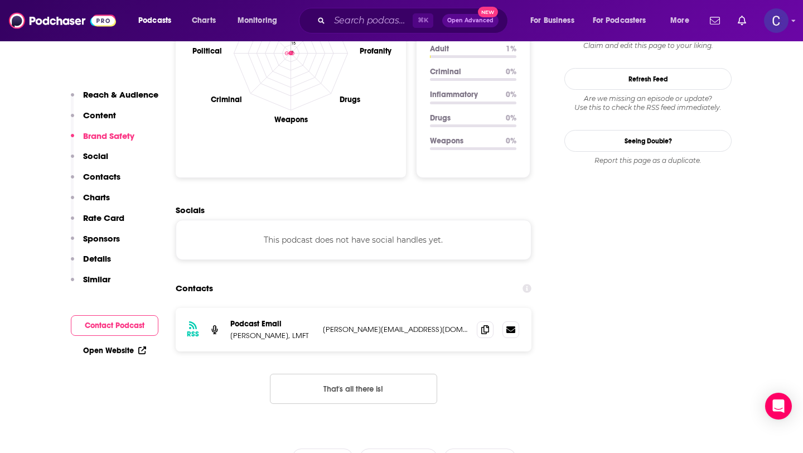
scroll to position [1143, 0]
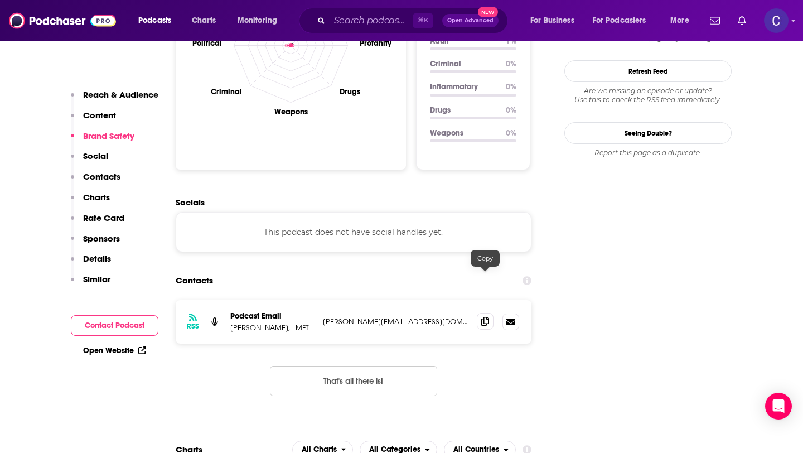
click at [483, 313] on span at bounding box center [485, 321] width 17 height 17
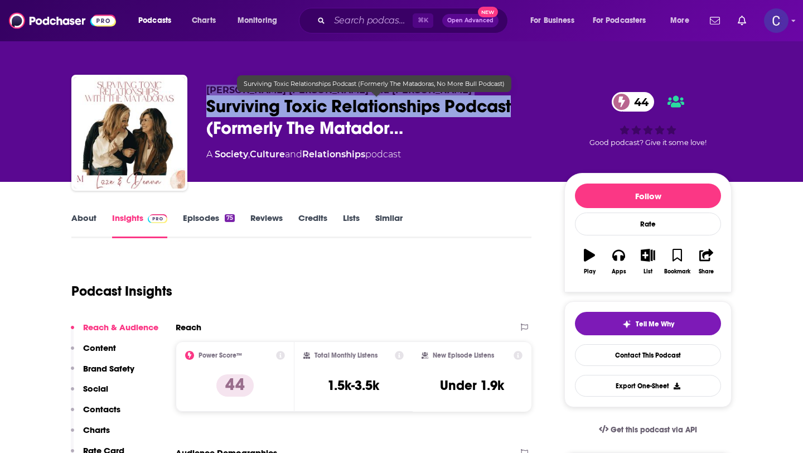
drag, startPoint x: 520, startPoint y: 111, endPoint x: 202, endPoint y: 90, distance: 317.9
click at [202, 90] on div "[PERSON_NAME] [PERSON_NAME] and [PERSON_NAME] Surviving Toxic Relationships Pod…" at bounding box center [401, 135] width 660 height 120
click at [210, 108] on span "Surviving Toxic Relationships Podcast (Formerly The Matador…" at bounding box center [376, 116] width 340 height 43
drag, startPoint x: 203, startPoint y: 108, endPoint x: 513, endPoint y: 110, distance: 309.4
click at [513, 110] on div "[PERSON_NAME] [PERSON_NAME] and [PERSON_NAME] Surviving Toxic Relationships Pod…" at bounding box center [401, 135] width 660 height 120
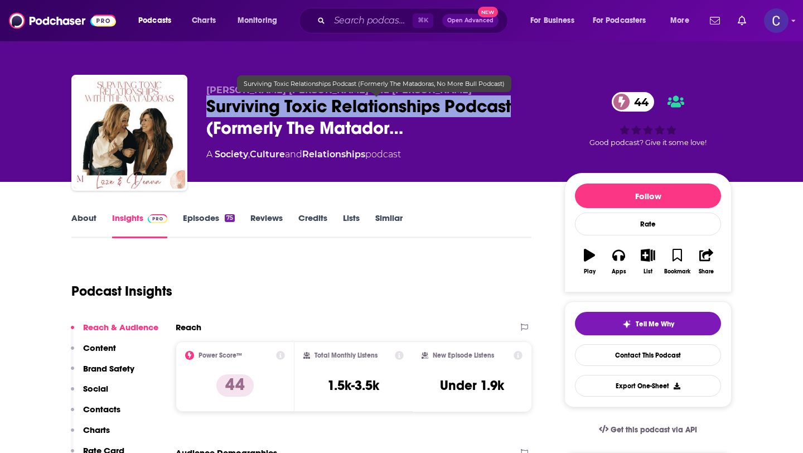
copy h2 "Surviving Toxic Relationships Podcast"
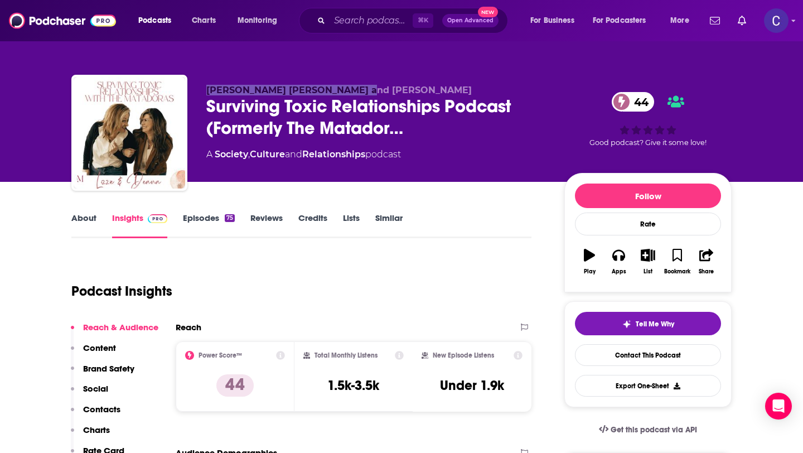
drag, startPoint x: 208, startPoint y: 90, endPoint x: 373, endPoint y: 90, distance: 164.4
click at [373, 90] on p "[PERSON_NAME] [PERSON_NAME] and [PERSON_NAME]" at bounding box center [376, 90] width 340 height 11
copy span "[PERSON_NAME] [PERSON_NAME] and [PERSON_NAME]"
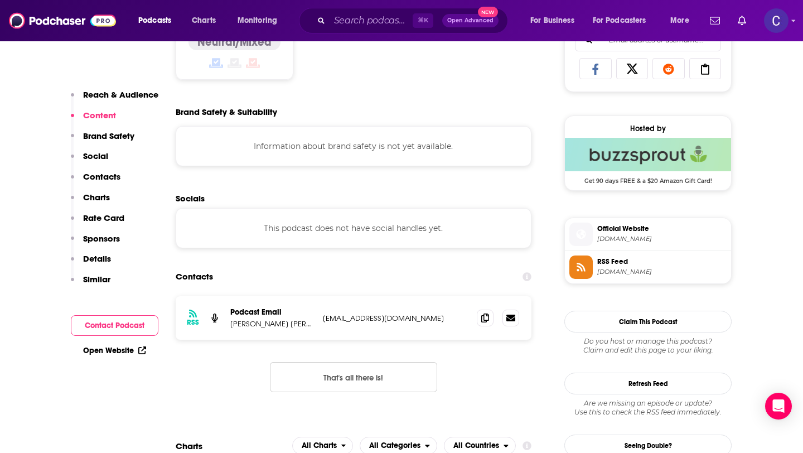
scroll to position [741, 0]
click at [483, 319] on icon at bounding box center [485, 317] width 8 height 9
